Goal: Communication & Community: Participate in discussion

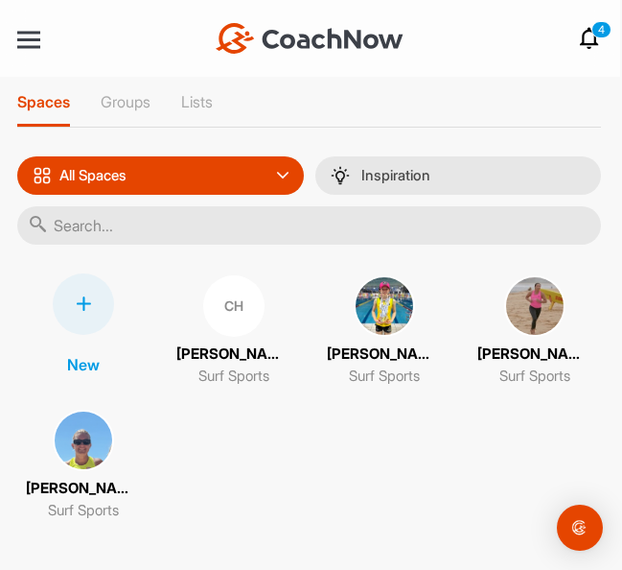
click at [533, 301] on img at bounding box center [534, 305] width 61 height 61
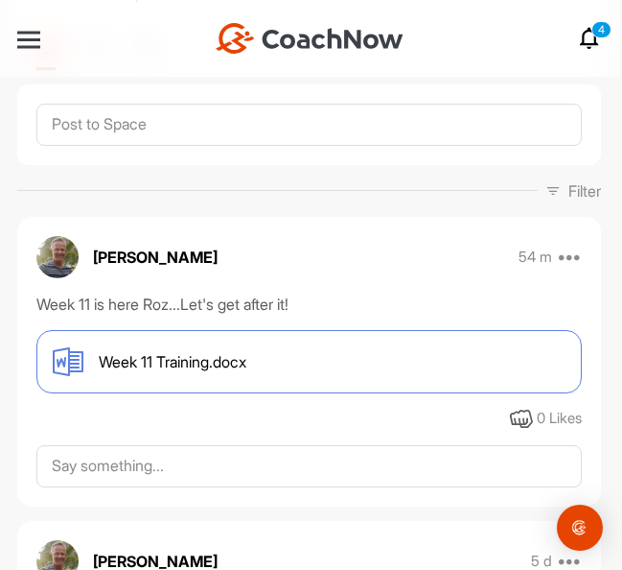
scroll to position [185, 0]
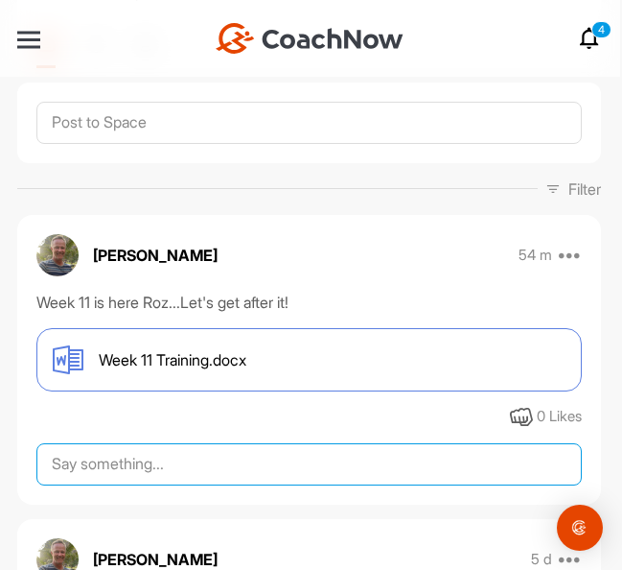
click at [182, 455] on textarea at bounding box center [309, 464] width 546 height 42
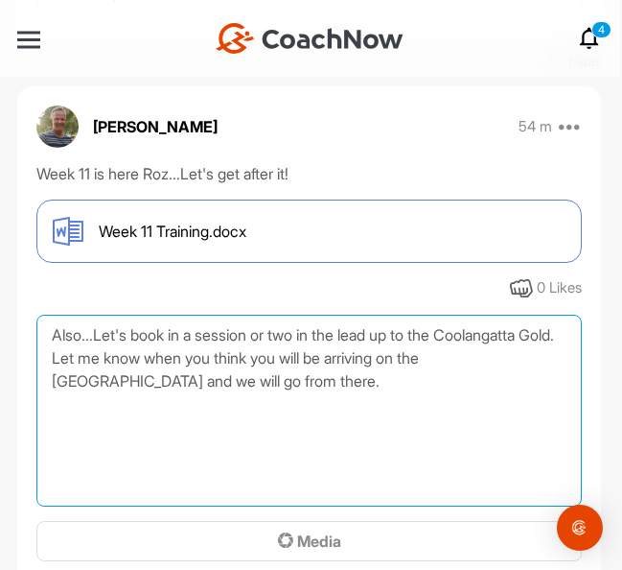
scroll to position [316, 0]
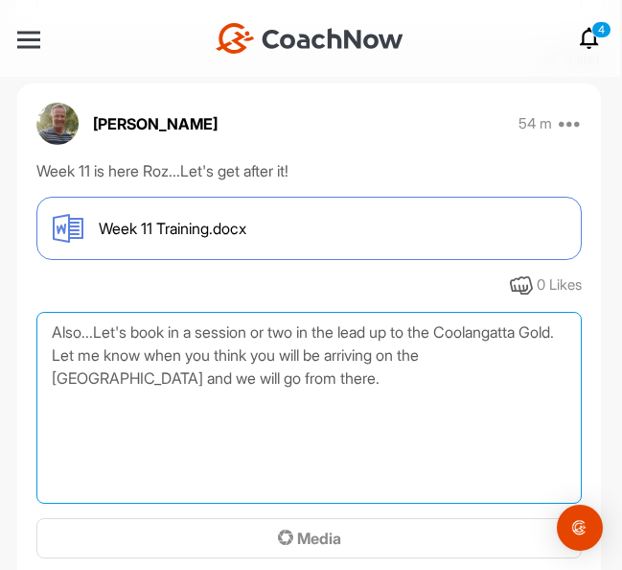
drag, startPoint x: 295, startPoint y: 381, endPoint x: 51, endPoint y: 333, distance: 249.2
click at [51, 333] on textarea "Also...Let's book in a session or two in the lead up to the Coolangatta Gold. L…" at bounding box center [309, 408] width 546 height 192
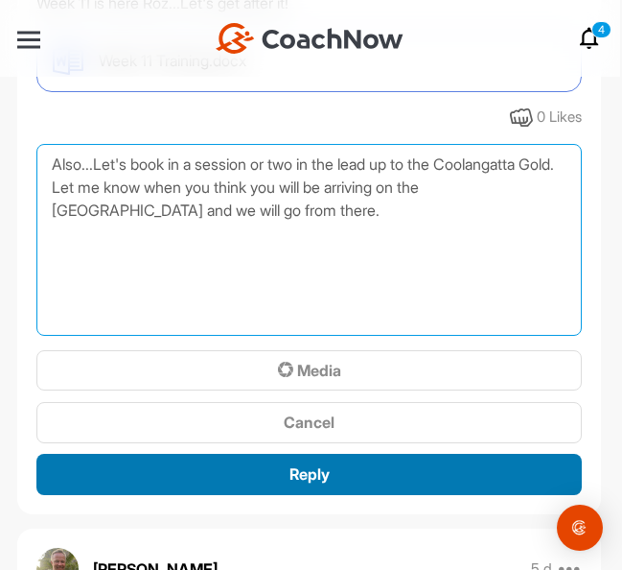
scroll to position [514, 0]
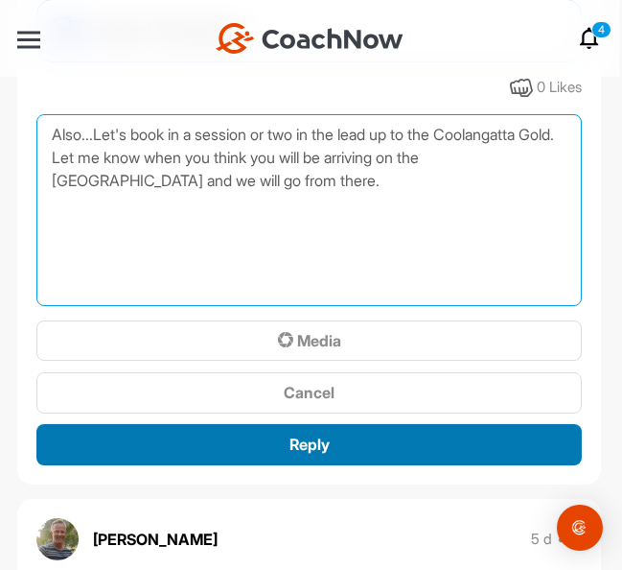
type textarea "Also...Let's book in a session or two in the lead up to the Coolangatta Gold. L…"
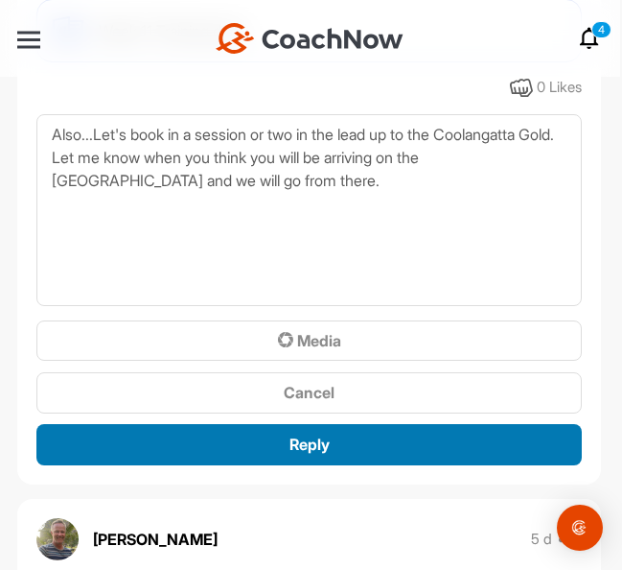
click at [327, 453] on span "Reply" at bounding box center [310, 443] width 40 height 19
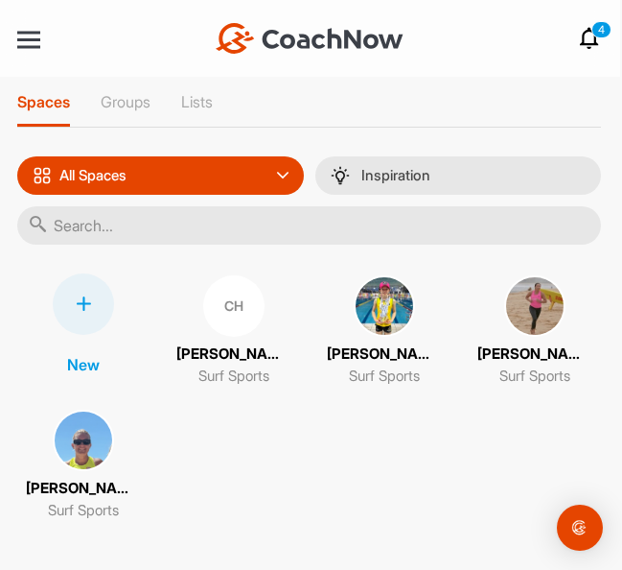
click at [76, 451] on img at bounding box center [83, 439] width 61 height 61
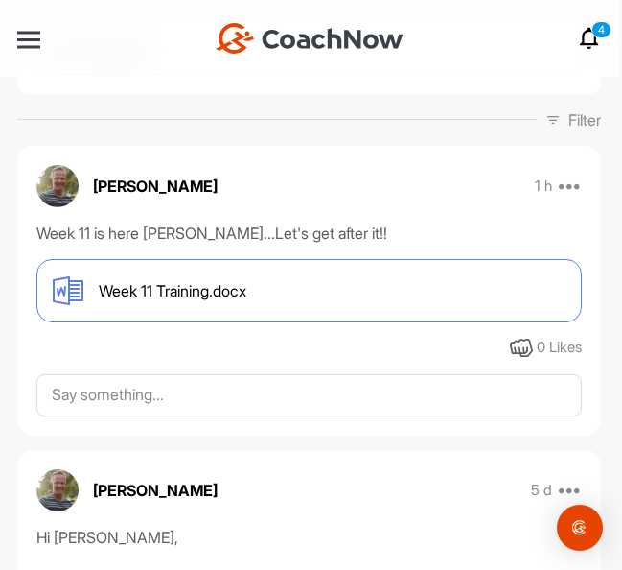
scroll to position [264, 0]
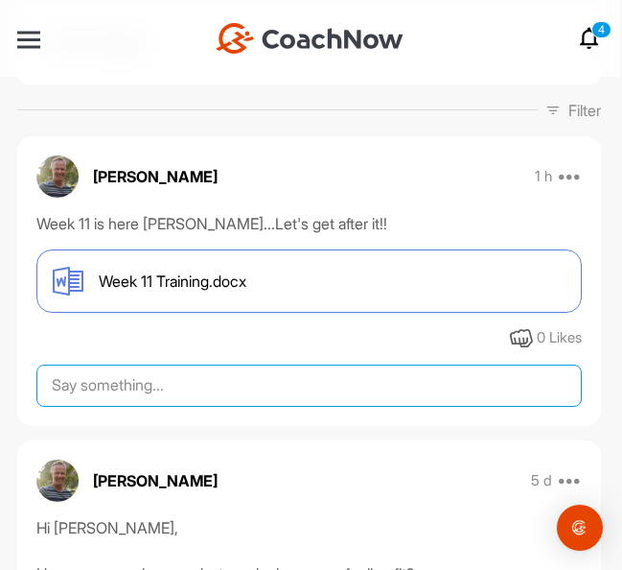
click at [137, 383] on textarea at bounding box center [309, 385] width 546 height 42
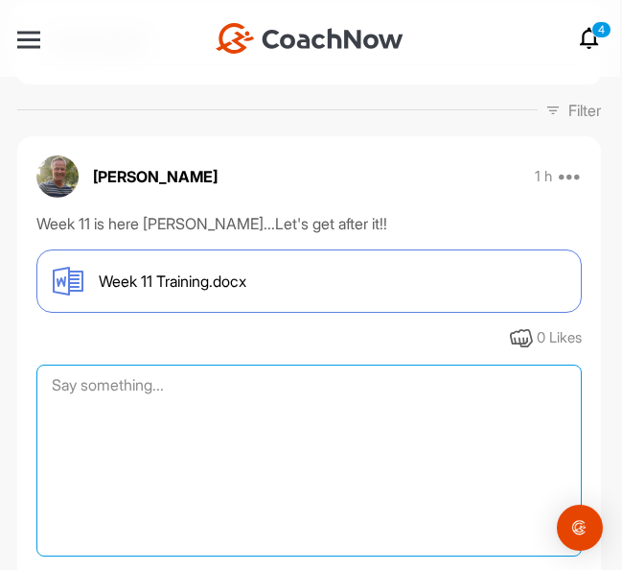
paste textarea "Also...Let's book in a session or two in the lead up to the Coolangatta Gold. L…"
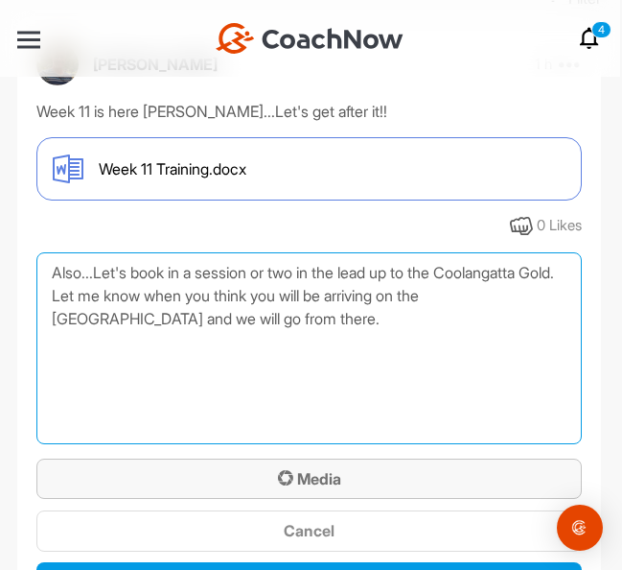
scroll to position [450, 0]
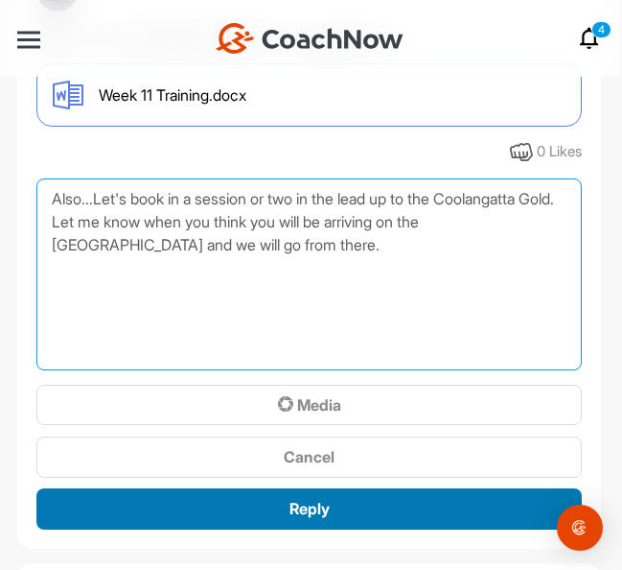
type textarea "Also...Let's book in a session or two in the lead up to the Coolangatta Gold. L…"
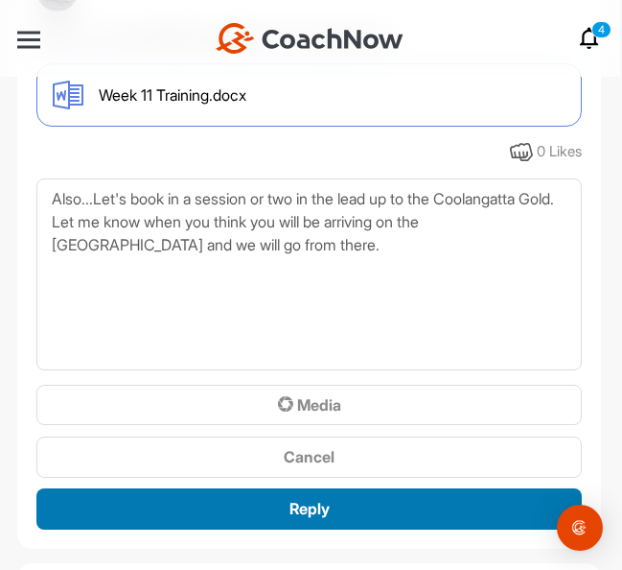
click at [290, 507] on span "Reply" at bounding box center [310, 508] width 40 height 19
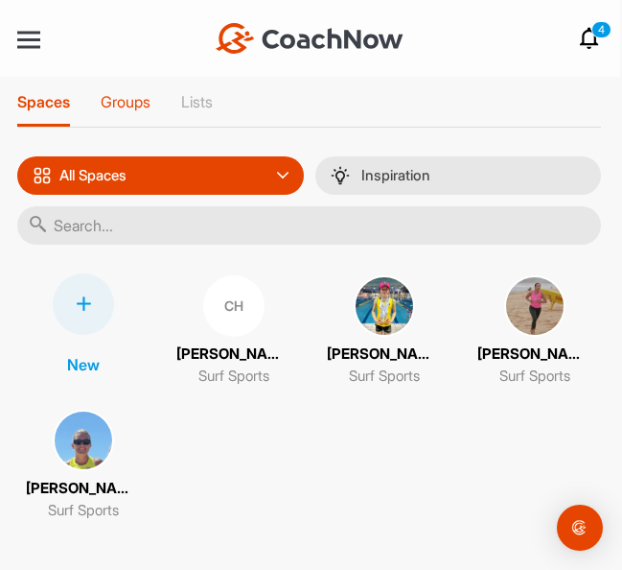
click at [131, 96] on p "Groups" at bounding box center [126, 101] width 50 height 19
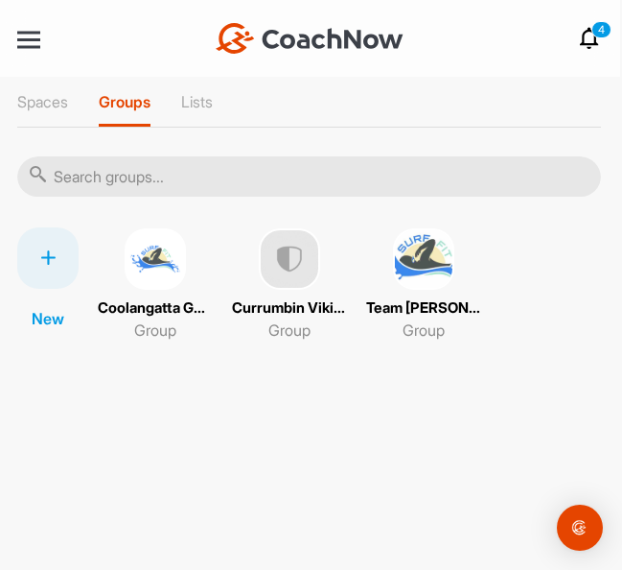
click at [407, 262] on img at bounding box center [423, 258] width 61 height 61
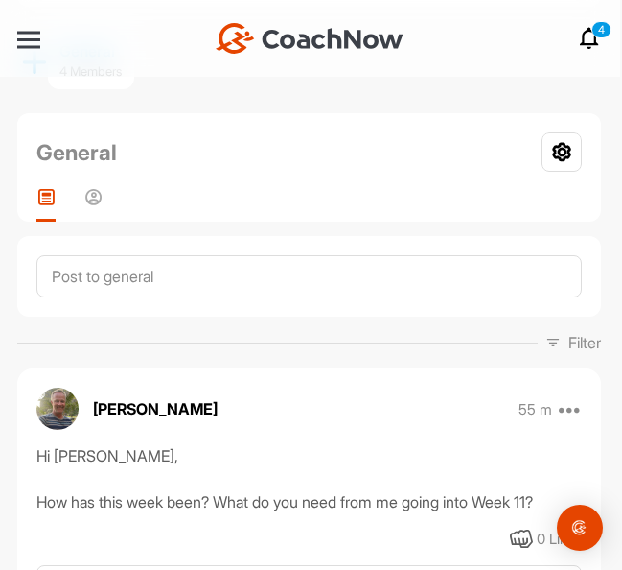
scroll to position [174, 0]
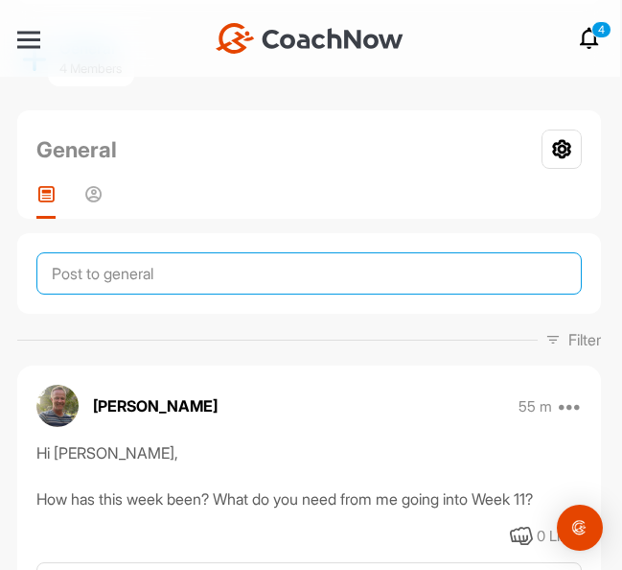
click at [81, 278] on textarea at bounding box center [309, 273] width 546 height 42
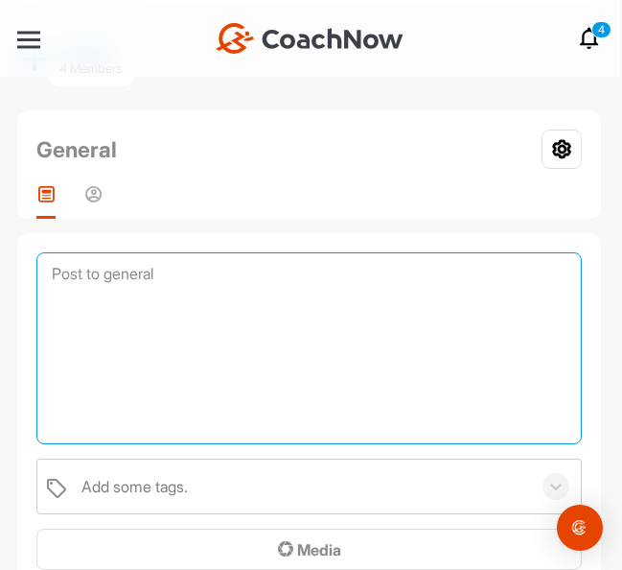
paste textarea "Also...Let's book in a session or two in the lead up to the Coolangatta Gold. L…"
type textarea "Also...Let's book in a session or two in the lead up to the Coolangatta Gold. L…"
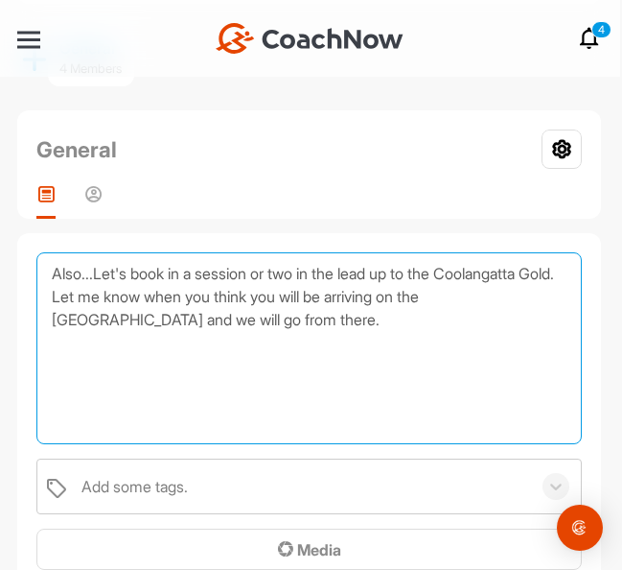
click at [318, 322] on textarea "Also...Let's book in a session or two in the lead up to the Coolangatta Gold. L…" at bounding box center [309, 348] width 546 height 192
drag, startPoint x: 318, startPoint y: 322, endPoint x: 40, endPoint y: 265, distance: 284.0
click at [40, 265] on textarea "Also...Let's book in a session or two in the lead up to the Coolangatta Gold. L…" at bounding box center [309, 348] width 546 height 192
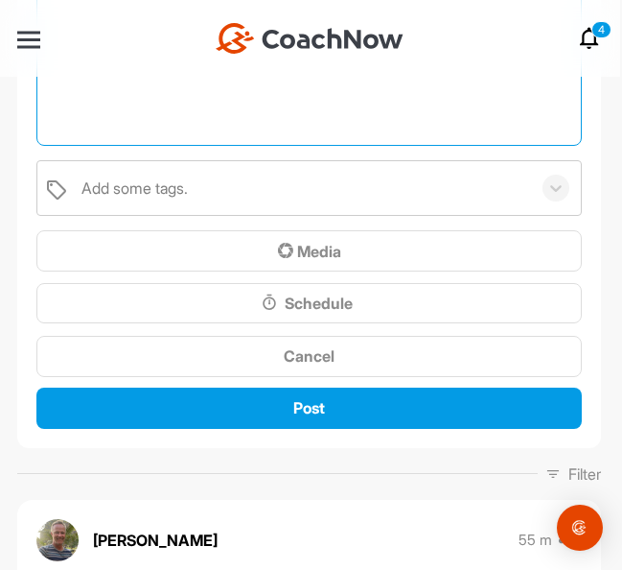
scroll to position [483, 0]
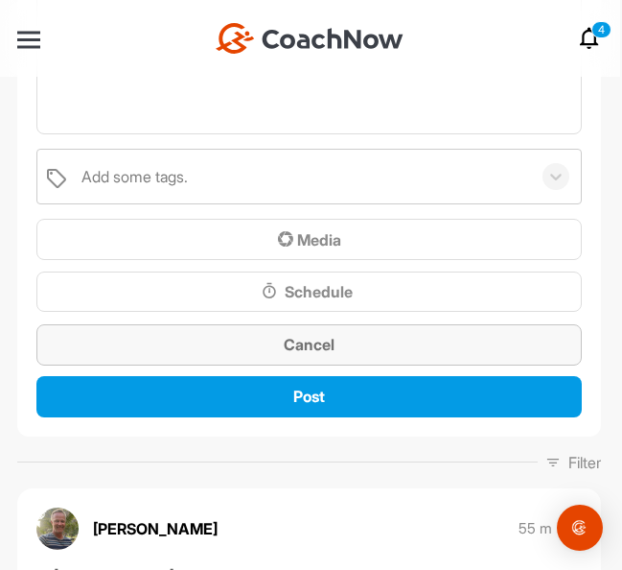
click at [254, 330] on button "Cancel" at bounding box center [309, 344] width 546 height 41
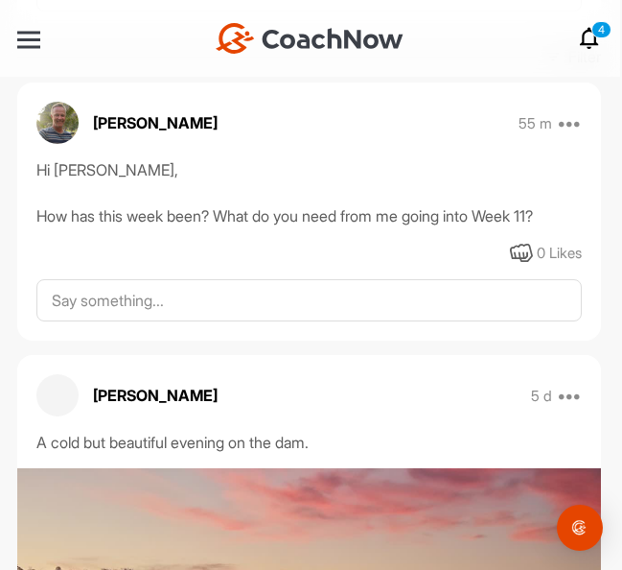
scroll to position [437, 0]
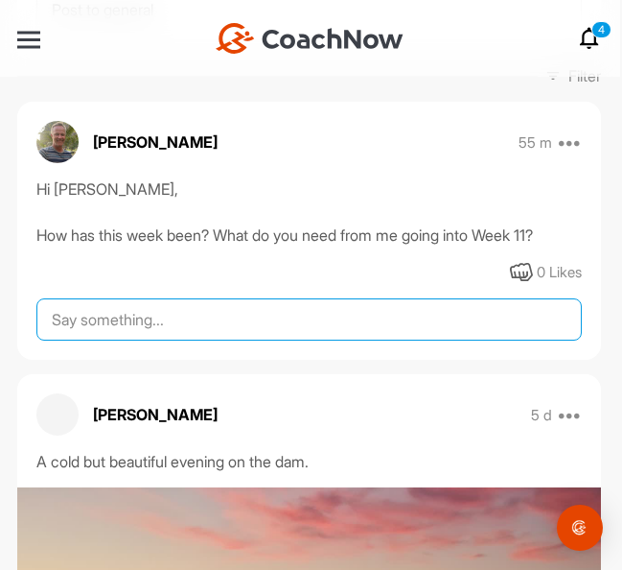
click at [150, 323] on textarea at bounding box center [309, 319] width 546 height 42
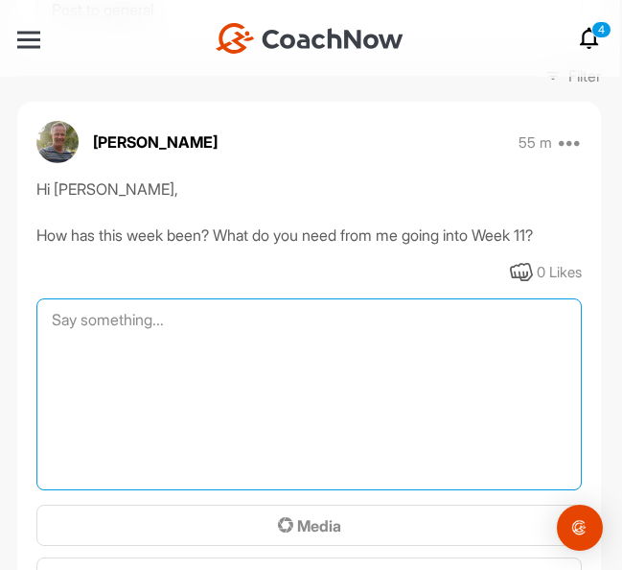
paste textarea "Also...Let's book in a session or two in the lead up to the Coolangatta Gold. L…"
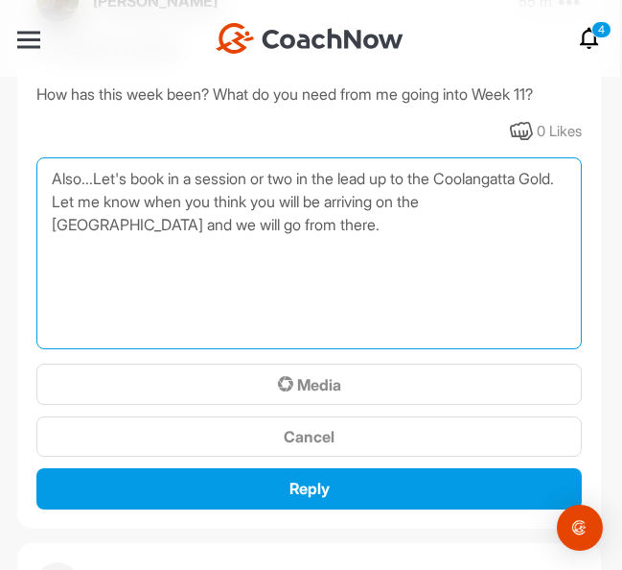
scroll to position [586, 0]
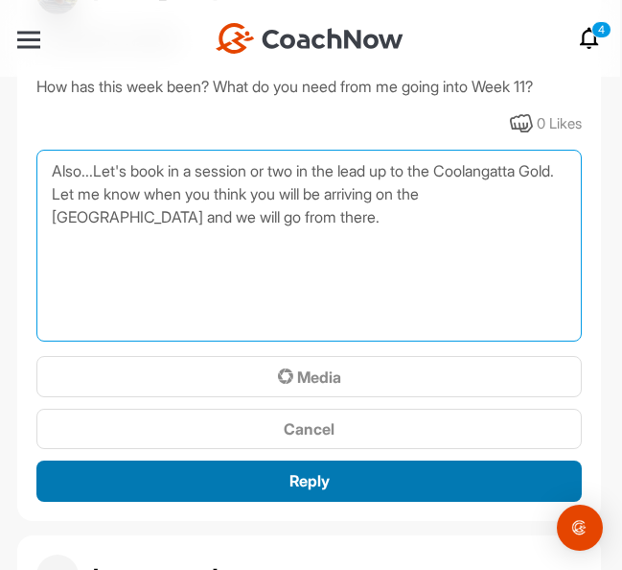
type textarea "Also...Let's book in a session or two in the lead up to the Coolangatta Gold. L…"
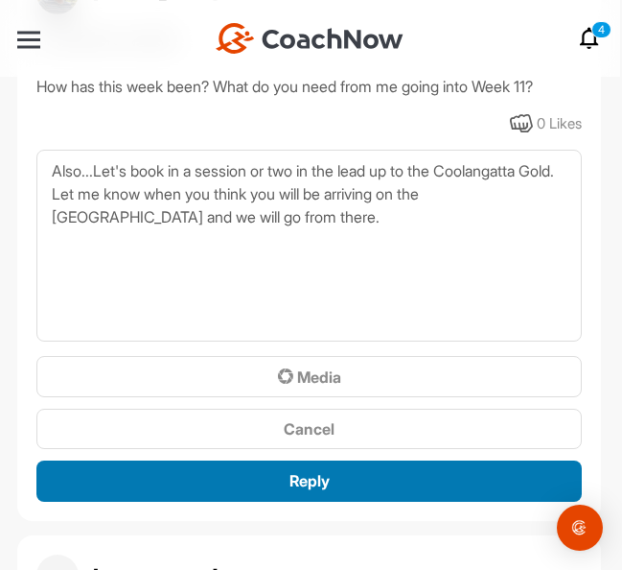
click at [326, 473] on span "Reply" at bounding box center [310, 480] width 40 height 19
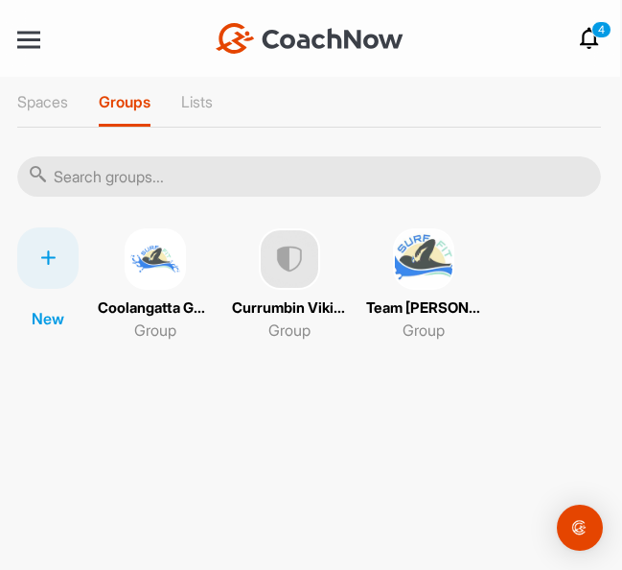
click at [160, 260] on img at bounding box center [155, 258] width 61 height 61
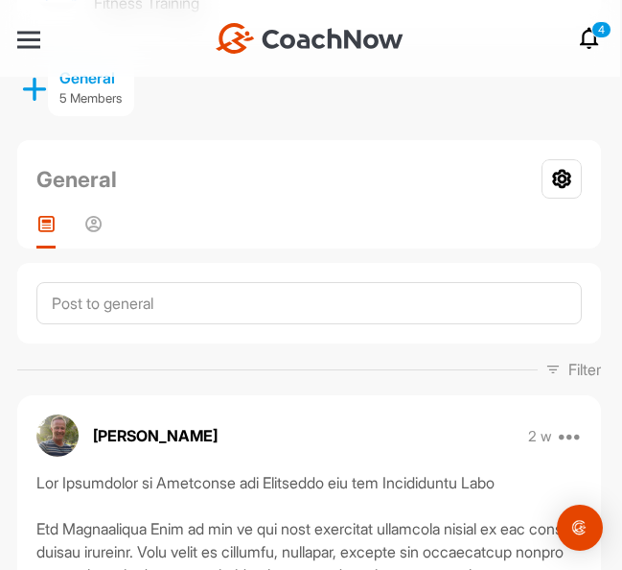
scroll to position [148, 0]
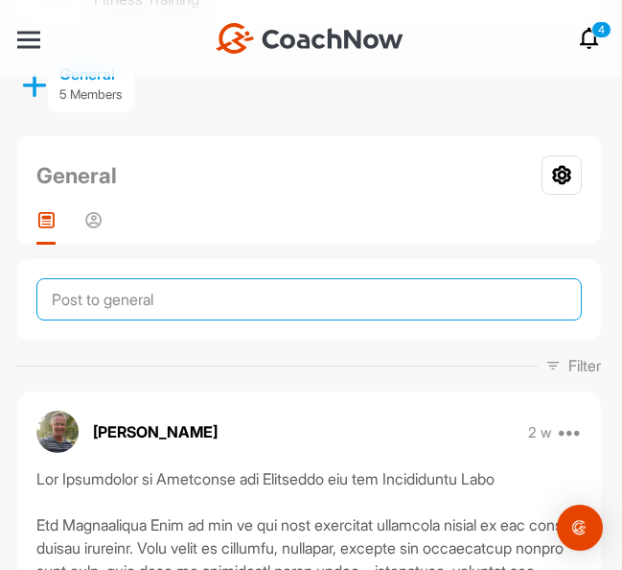
click at [84, 294] on textarea at bounding box center [309, 299] width 546 height 42
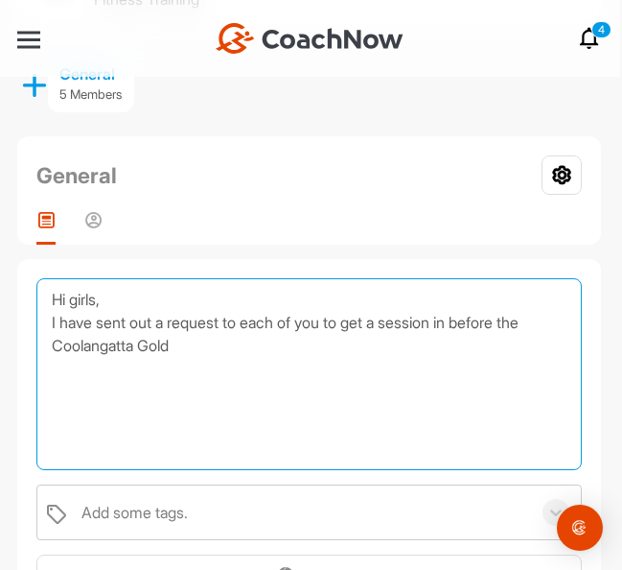
click at [450, 323] on textarea "Hi girls, I have sent out a request to each of you to get a session in before t…" at bounding box center [309, 374] width 546 height 192
click at [313, 343] on textarea "Hi girls, I have sent out a request to each of you to get a session or two in b…" at bounding box center [309, 374] width 546 height 192
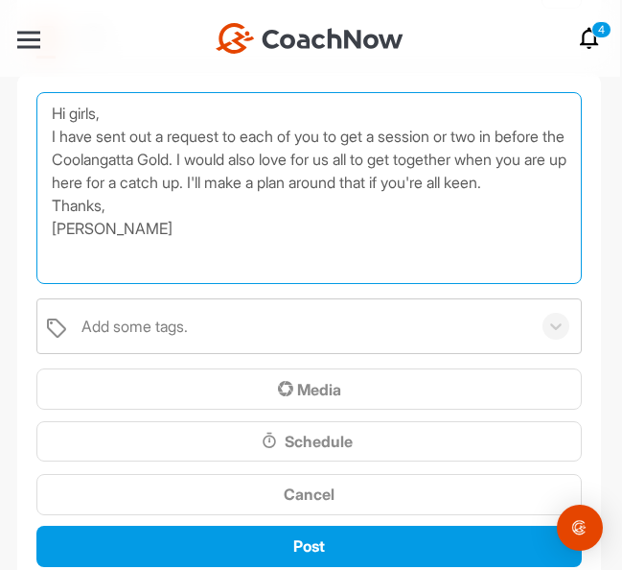
scroll to position [347, 0]
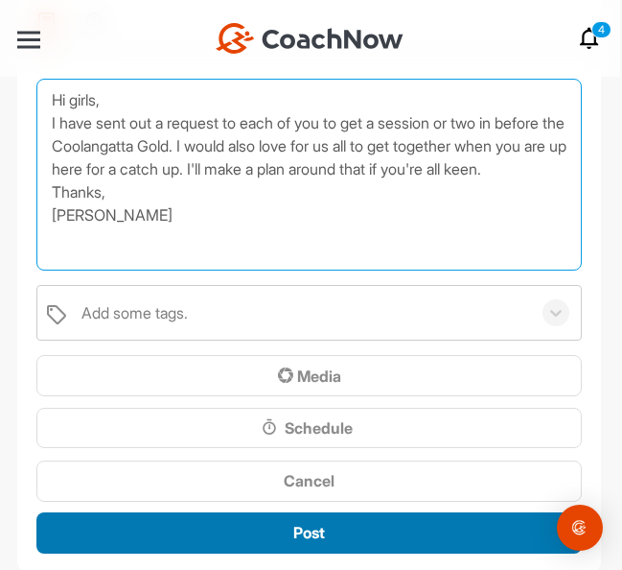
type textarea "Hi girls, I have sent out a request to each of you to get a session or two in b…"
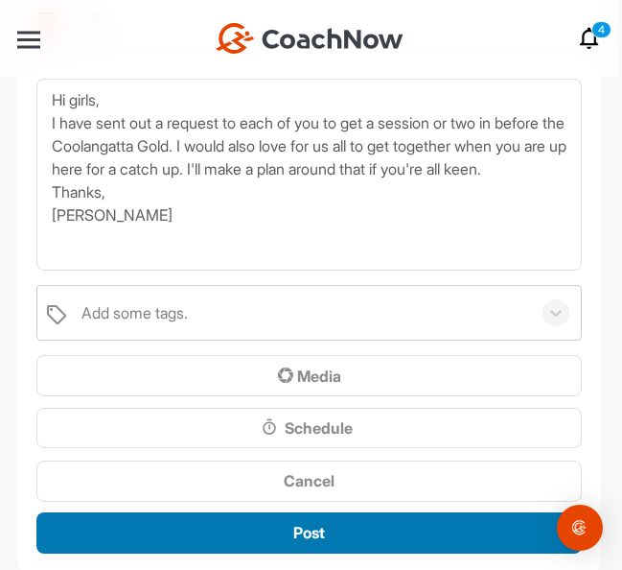
click at [321, 526] on span "Post" at bounding box center [309, 532] width 32 height 19
